Goal: Navigation & Orientation: Understand site structure

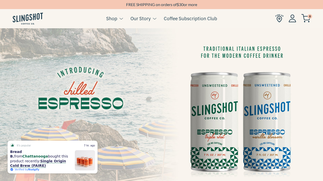
click at [35, 20] on img at bounding box center [28, 19] width 30 height 12
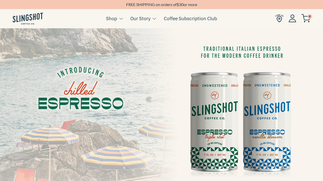
click at [134, 8] on div "FREE SHIPPING on orders of $ 30 or more" at bounding box center [161, 4] width 323 height 9
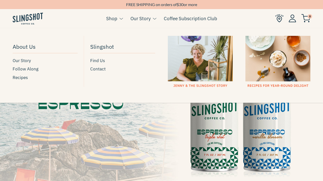
click at [142, 18] on link "Our Story" at bounding box center [140, 19] width 20 height 8
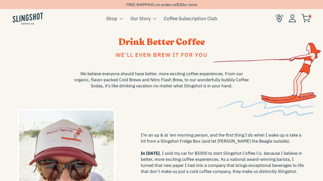
click at [22, 19] on img at bounding box center [28, 19] width 30 height 12
